Goal: Task Accomplishment & Management: Use online tool/utility

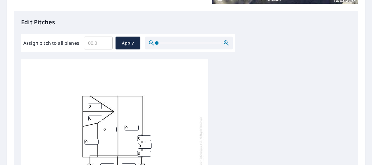
scroll to position [6, 0]
click at [93, 104] on input "0" at bounding box center [95, 107] width 14 height 6
drag, startPoint x: 93, startPoint y: 103, endPoint x: 49, endPoint y: 107, distance: 44.6
click at [49, 107] on div "0 0 0 0 0 0 0 0 0 0 0 0" at bounding box center [114, 150] width 187 height 184
type input "12"
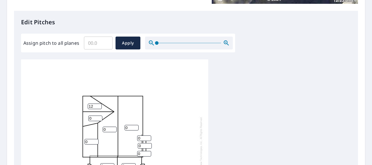
click at [85, 111] on div "0 0 0 0 0 0 0 12 0 0 0 0" at bounding box center [114, 150] width 187 height 184
type input "12"
drag, startPoint x: 109, startPoint y: 126, endPoint x: 71, endPoint y: 124, distance: 38.4
click at [71, 124] on div "0 0 0 0 0 0 0 12 12 0 0 0" at bounding box center [114, 150] width 187 height 184
type input "12"
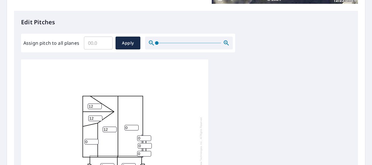
drag, startPoint x: 131, startPoint y: 123, endPoint x: 97, endPoint y: 121, distance: 34.0
click at [97, 121] on div "0 0 12 0 0 0 0 12 12 0 0 0" at bounding box center [114, 150] width 187 height 184
type input "12"
drag, startPoint x: 142, startPoint y: 133, endPoint x: 107, endPoint y: 135, distance: 35.2
click at [107, 135] on div "12 0 12 0 0 0 0 12 12 0 0 0" at bounding box center [114, 150] width 187 height 184
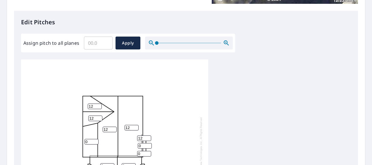
type input "12"
drag, startPoint x: 141, startPoint y: 142, endPoint x: 117, endPoint y: 140, distance: 23.7
click at [117, 140] on div "12 0 12 0 0 0 0 12 12 0 0 12" at bounding box center [114, 150] width 187 height 184
type input "12"
drag, startPoint x: 143, startPoint y: 149, endPoint x: 108, endPoint y: 145, distance: 34.8
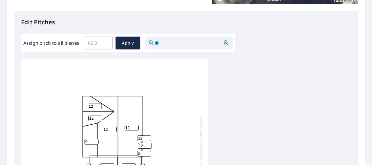
click at [108, 145] on div "12 0 12 0 0 0 0 12 12 12 0 12" at bounding box center [114, 150] width 187 height 184
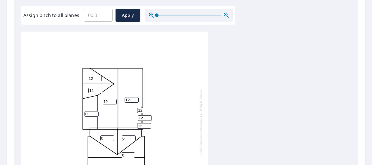
scroll to position [234, 0]
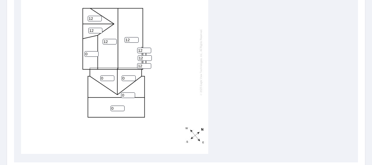
type input "12"
drag, startPoint x: 88, startPoint y: 48, endPoint x: 52, endPoint y: 50, distance: 36.4
click at [52, 50] on div "12 0 12 0 0 0 0 12 12 12 12 12" at bounding box center [114, 62] width 187 height 184
type input "6"
drag, startPoint x: 107, startPoint y: 73, endPoint x: 61, endPoint y: 77, distance: 45.5
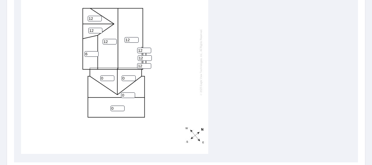
click at [61, 77] on div "12 0 12 0 6 0 0 12 12 12 12 12" at bounding box center [114, 62] width 187 height 184
type input "12"
drag, startPoint x: 127, startPoint y: 73, endPoint x: 102, endPoint y: 73, distance: 25.5
click at [102, 73] on div "12 0 12 0 6 12 0 12 12 12 12 12" at bounding box center [114, 62] width 187 height 184
type input "12"
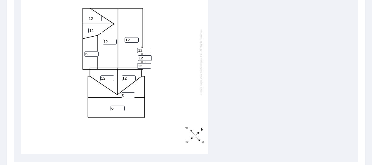
drag, startPoint x: 124, startPoint y: 90, endPoint x: 88, endPoint y: 92, distance: 36.1
click at [88, 92] on div "12 0 12 0 6 12 12 12 12 12 12 12" at bounding box center [114, 62] width 187 height 184
type input "12"
drag, startPoint x: 115, startPoint y: 103, endPoint x: 81, endPoint y: 104, distance: 33.7
click at [81, 104] on div "12 0 12 12 6 12 12 12 12 12 12 12" at bounding box center [114, 62] width 187 height 184
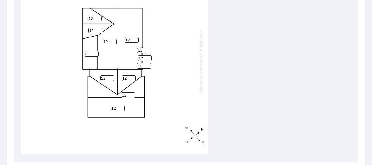
scroll to position [0, 0]
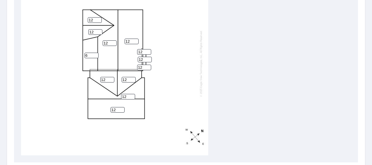
type input "12"
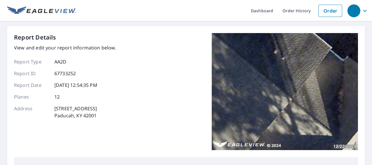
scroll to position [146, 0]
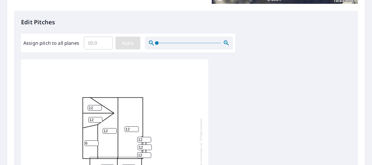
click at [128, 42] on span "Apply" at bounding box center [128, 42] width 16 height 7
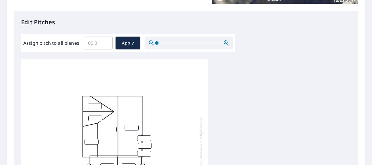
scroll to position [6, 0]
drag, startPoint x: 99, startPoint y: 42, endPoint x: 83, endPoint y: 42, distance: 16.4
click at [83, 42] on div "Assign pitch to all planes ​ Apply" at bounding box center [127, 43] width 209 height 13
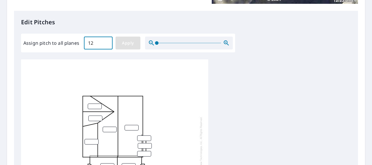
type input "12"
click at [130, 44] on span "Apply" at bounding box center [128, 42] width 16 height 7
type input "12"
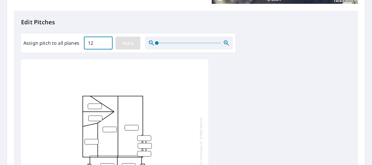
type input "12"
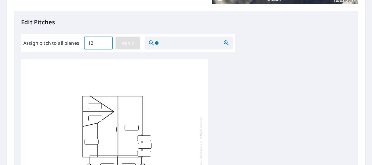
type input "12"
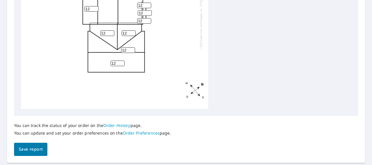
scroll to position [298, 0]
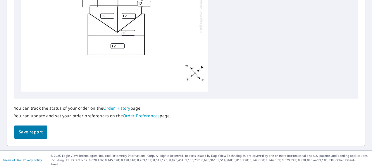
click at [30, 131] on span "Save report" at bounding box center [31, 131] width 24 height 7
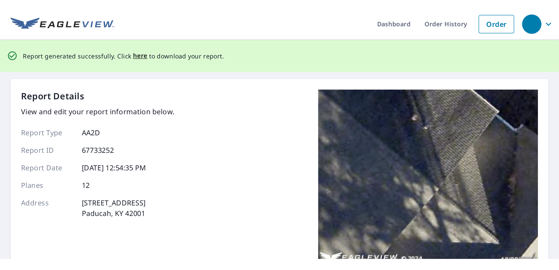
scroll to position [0, 0]
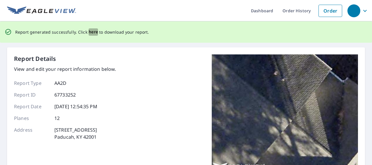
click at [92, 32] on span "here" at bounding box center [94, 31] width 10 height 7
